Goal: Navigation & Orientation: Find specific page/section

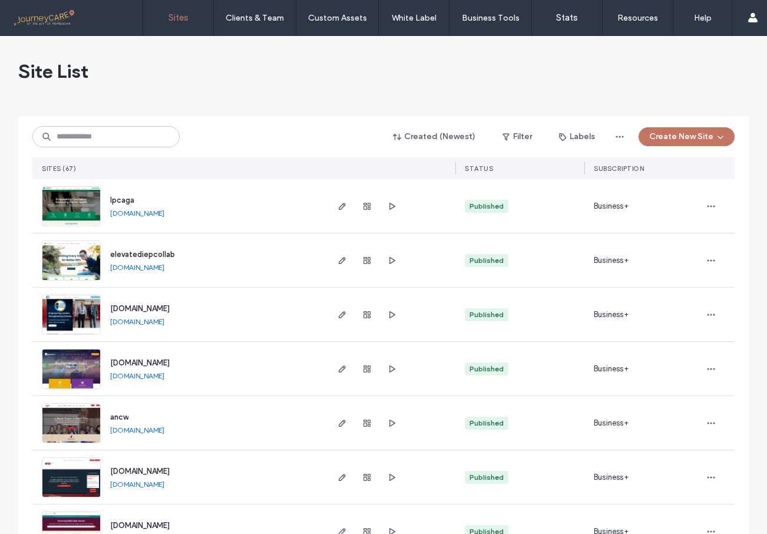
click at [84, 429] on img at bounding box center [71, 444] width 58 height 80
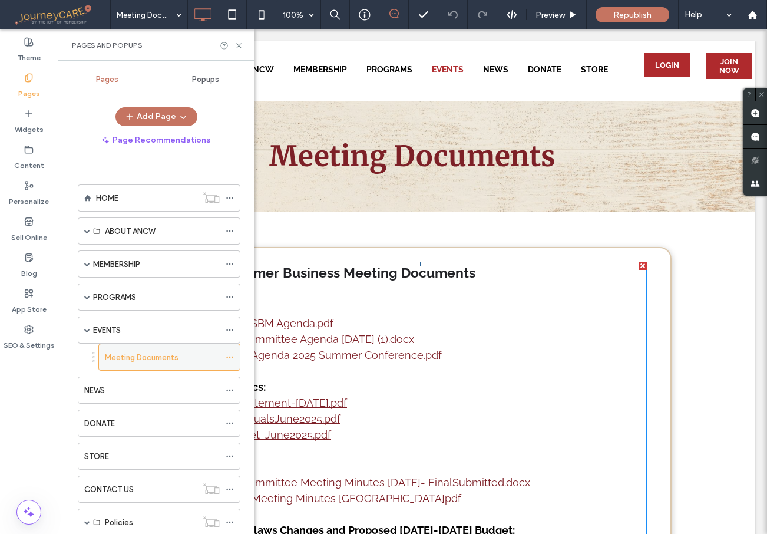
click at [231, 358] on icon at bounding box center [230, 357] width 8 height 8
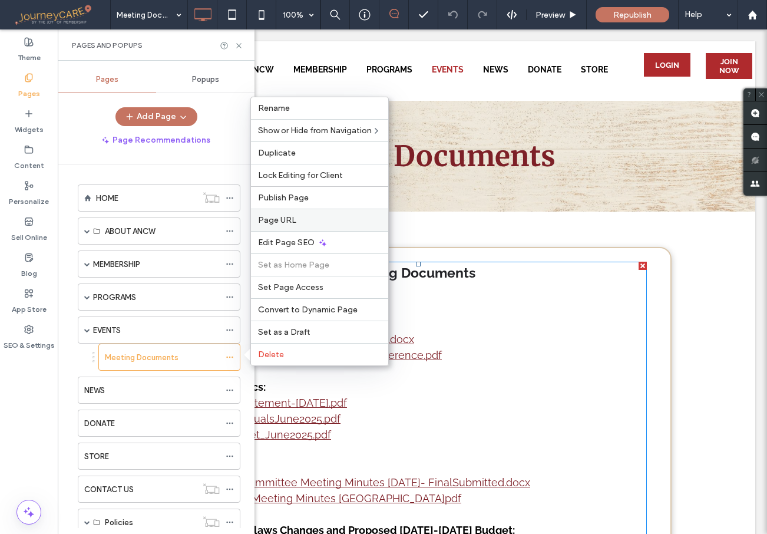
click at [279, 216] on span "Page URL" at bounding box center [277, 220] width 38 height 10
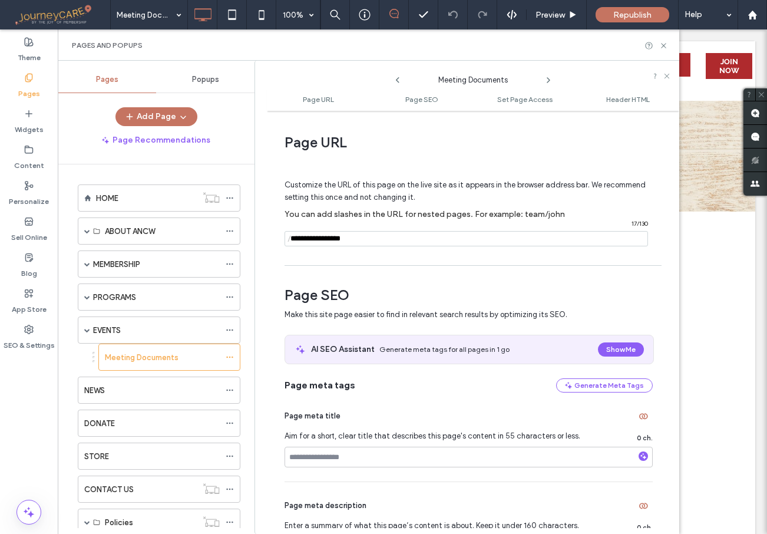
drag, startPoint x: 387, startPoint y: 239, endPoint x: 288, endPoint y: 240, distance: 99.0
click at [288, 240] on div "/ 17 / 130" at bounding box center [467, 238] width 364 height 15
click at [271, 128] on div "Page URL Customize the URL of this page on the live site as it appears in the b…" at bounding box center [473, 322] width 412 height 411
click at [665, 44] on use at bounding box center [663, 45] width 5 height 5
